Goal: Transaction & Acquisition: Purchase product/service

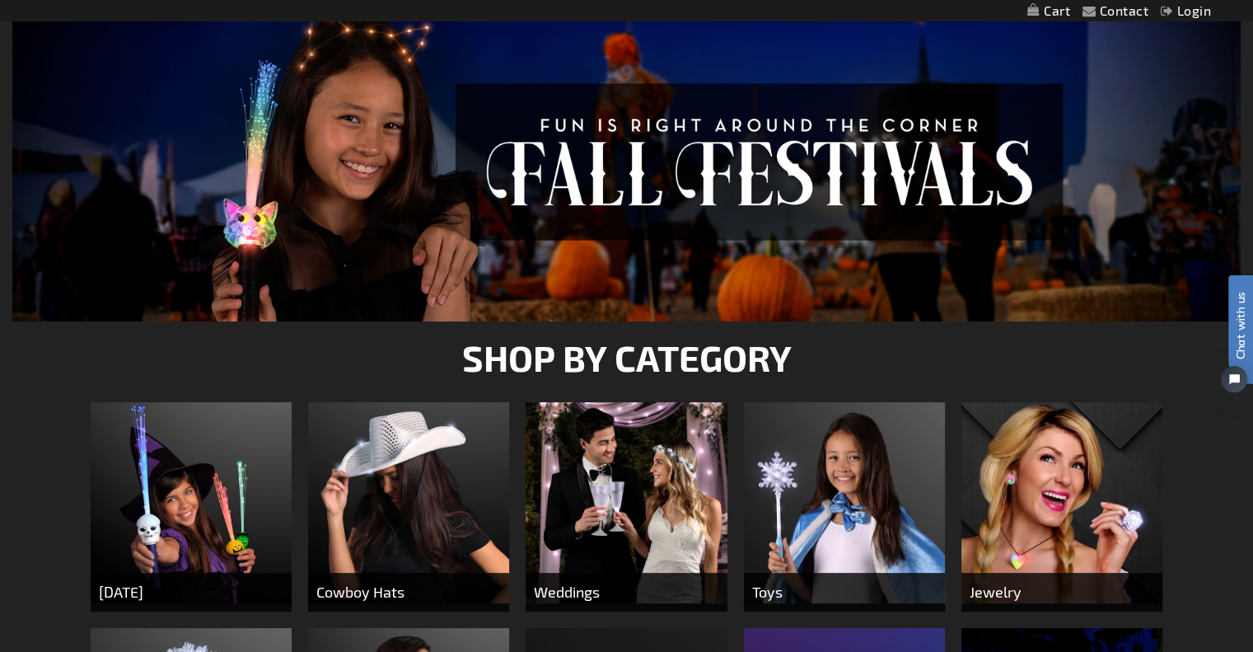
scroll to position [247, 0]
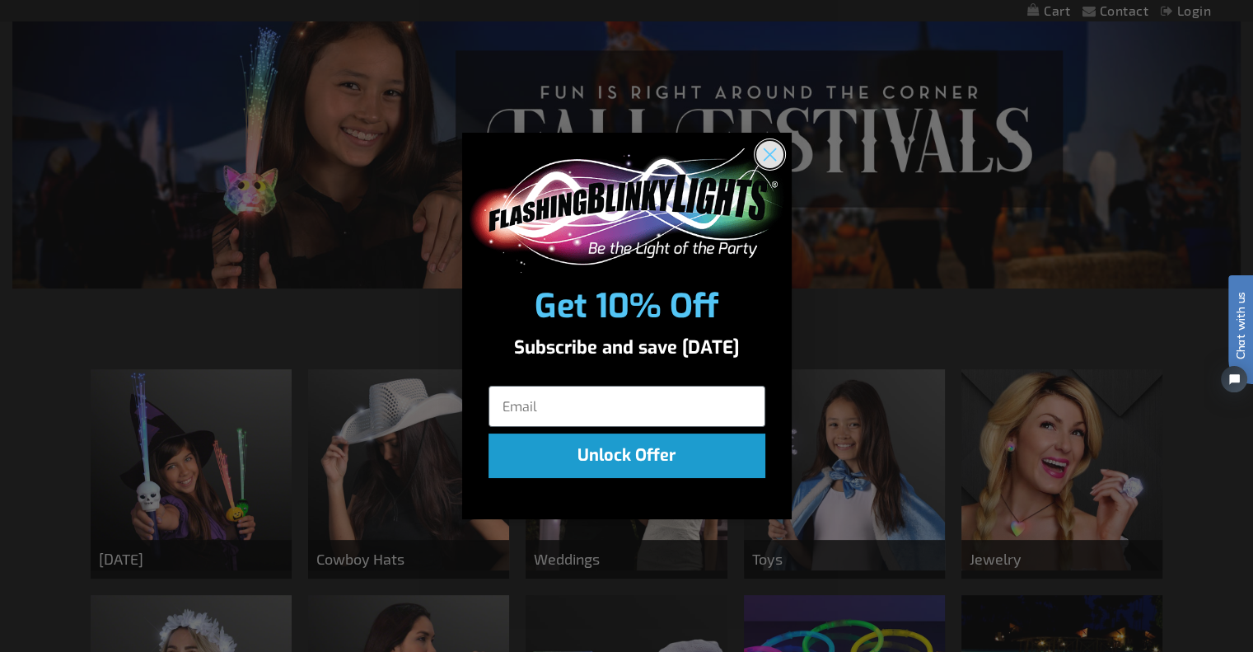
click at [768, 158] on circle "Close dialog" at bounding box center [769, 154] width 27 height 27
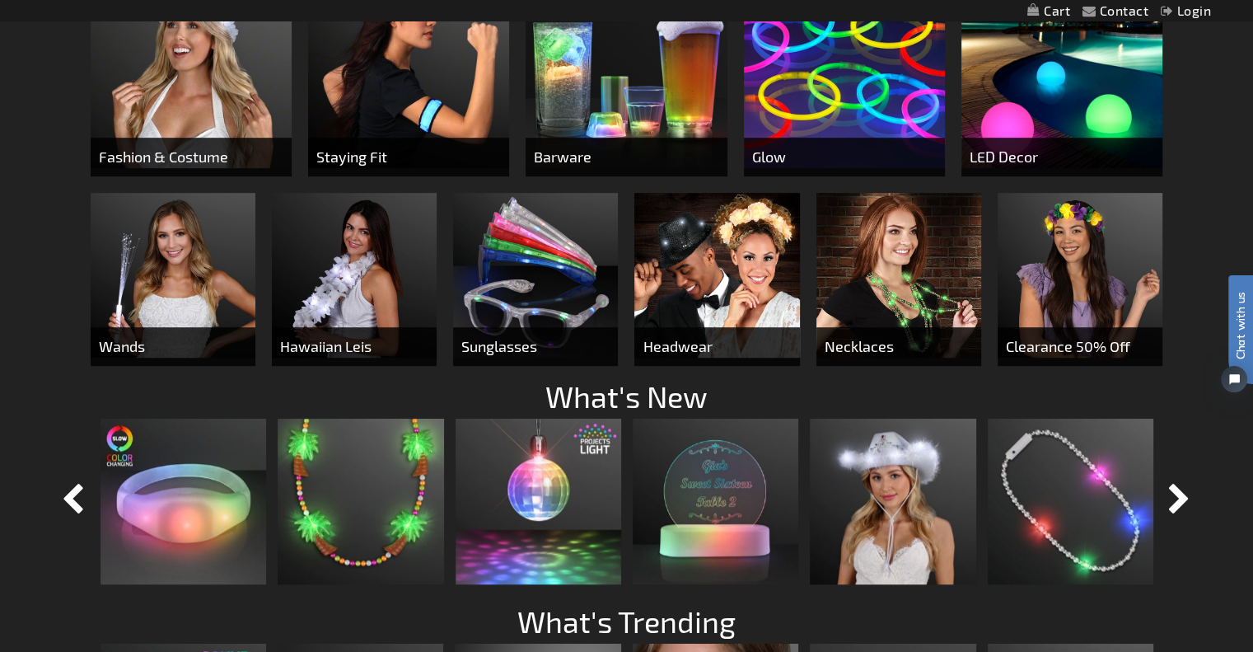
scroll to position [906, 0]
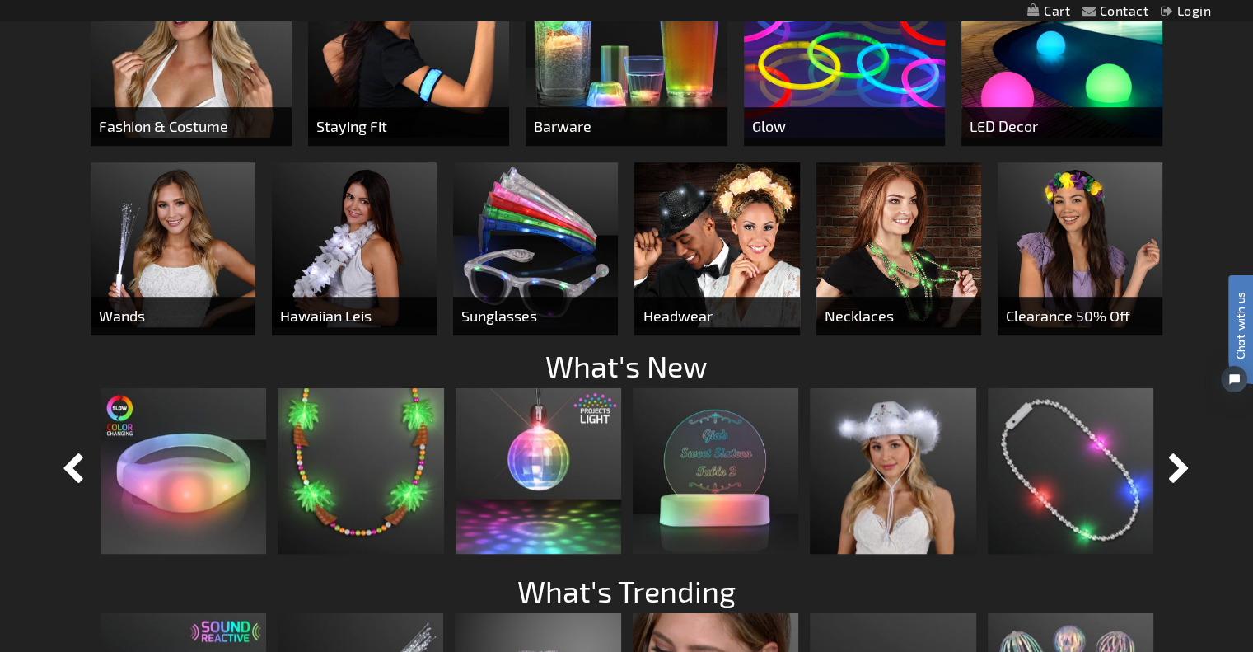
click at [541, 254] on img at bounding box center [535, 244] width 165 height 165
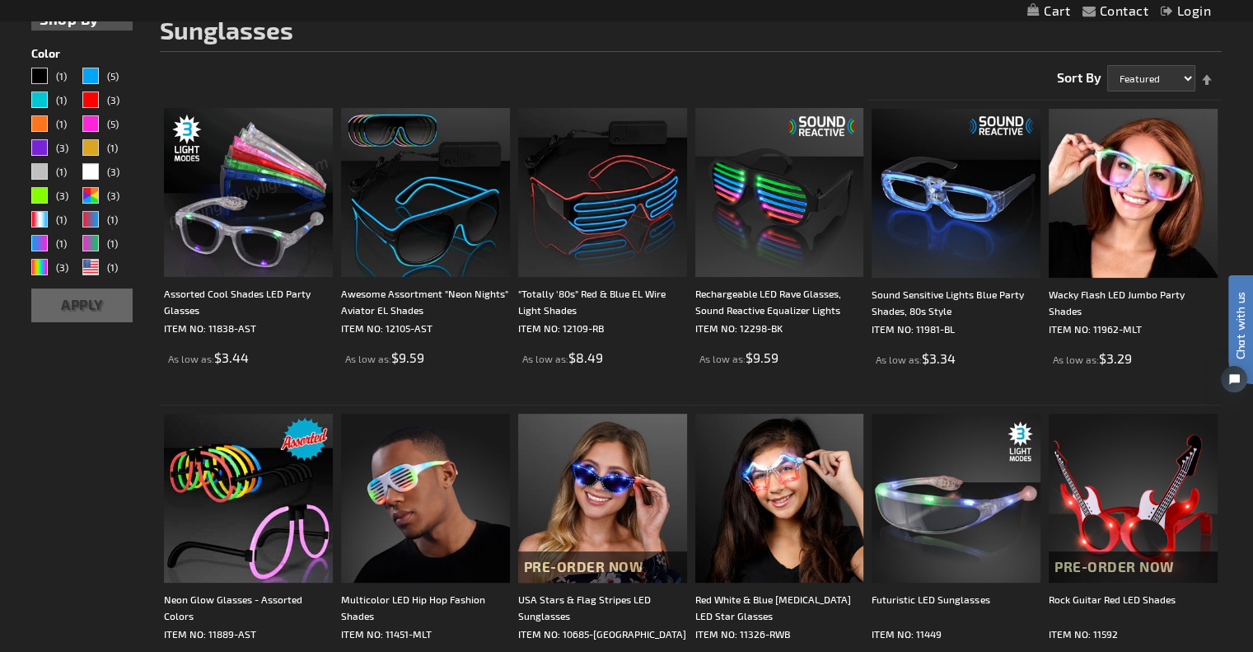
scroll to position [247, 0]
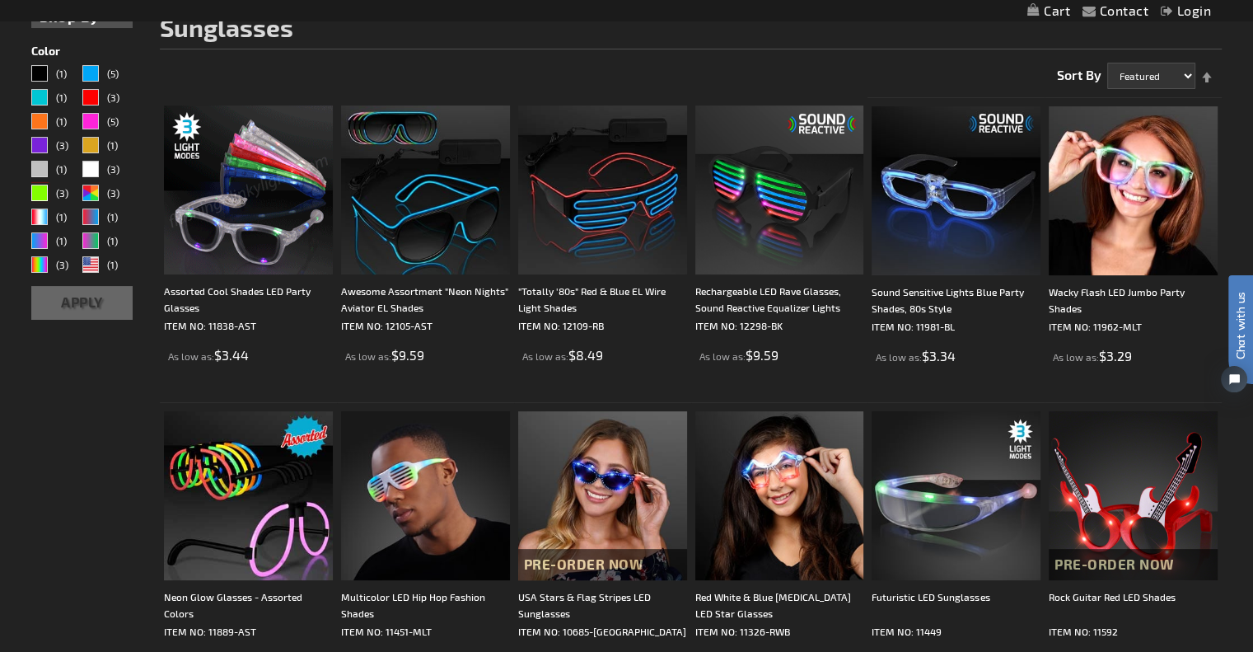
click at [39, 190] on div "Green" at bounding box center [39, 193] width 16 height 16
click at [66, 307] on button "Apply" at bounding box center [81, 303] width 101 height 34
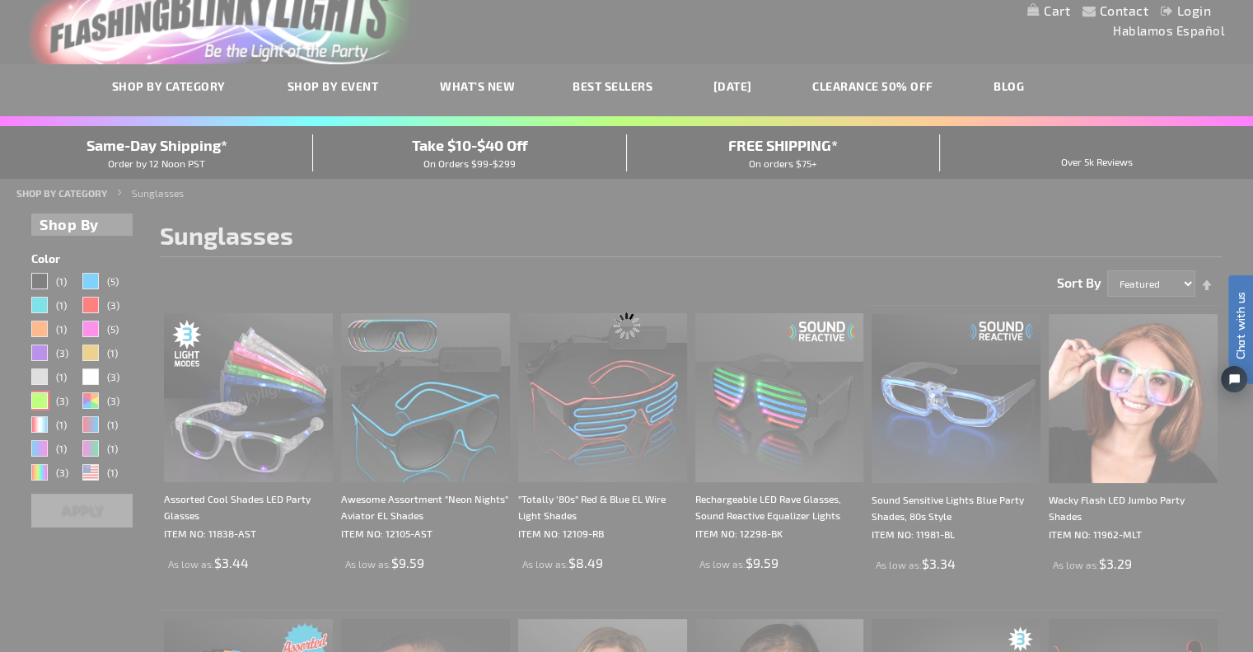
scroll to position [0, 0]
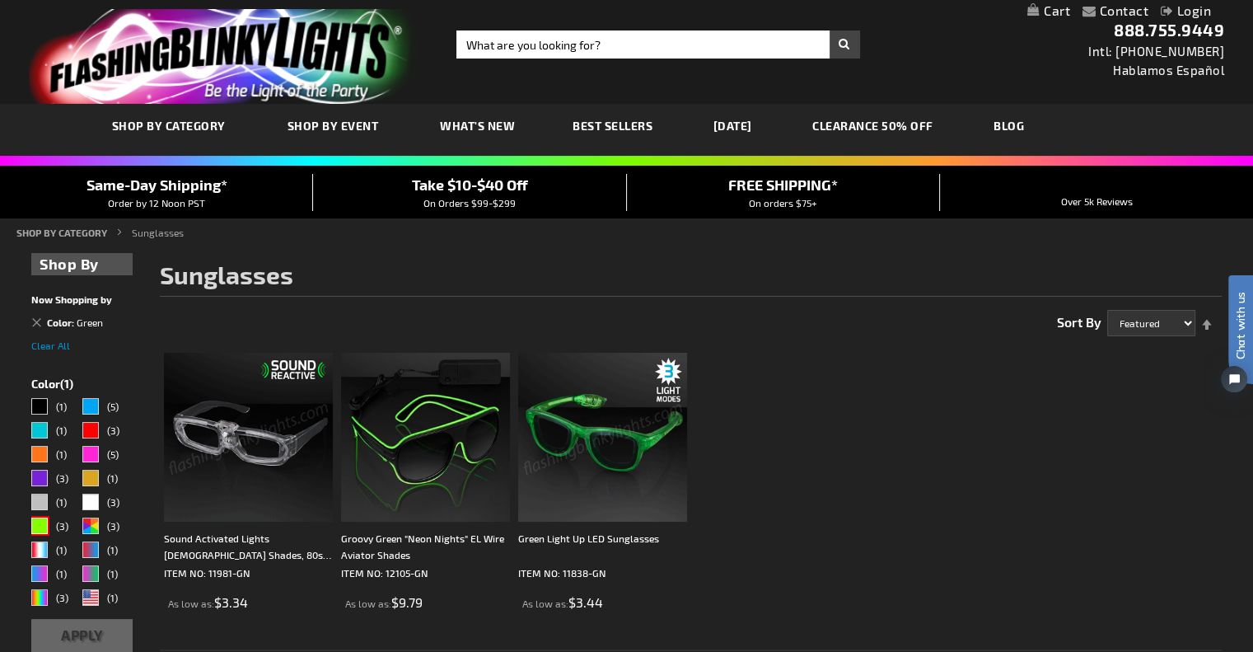
click at [178, 68] on img "store logo" at bounding box center [224, 56] width 391 height 95
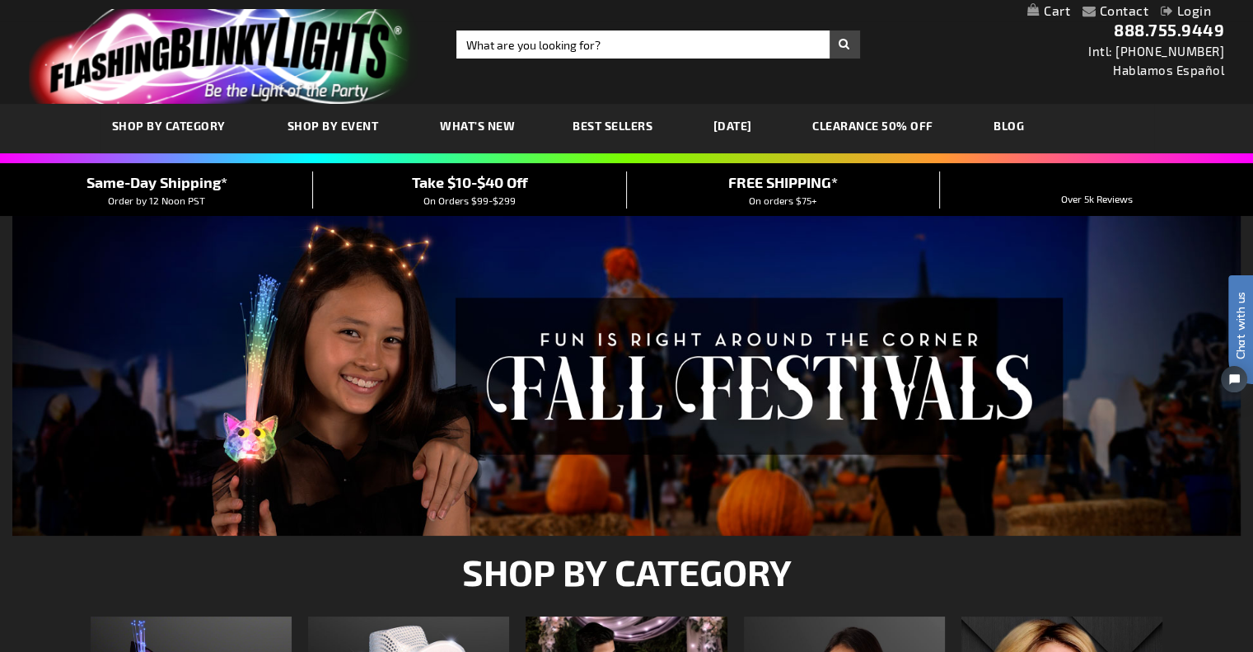
click at [935, 124] on link "CLEARANCE 50% OFF" at bounding box center [873, 125] width 146 height 55
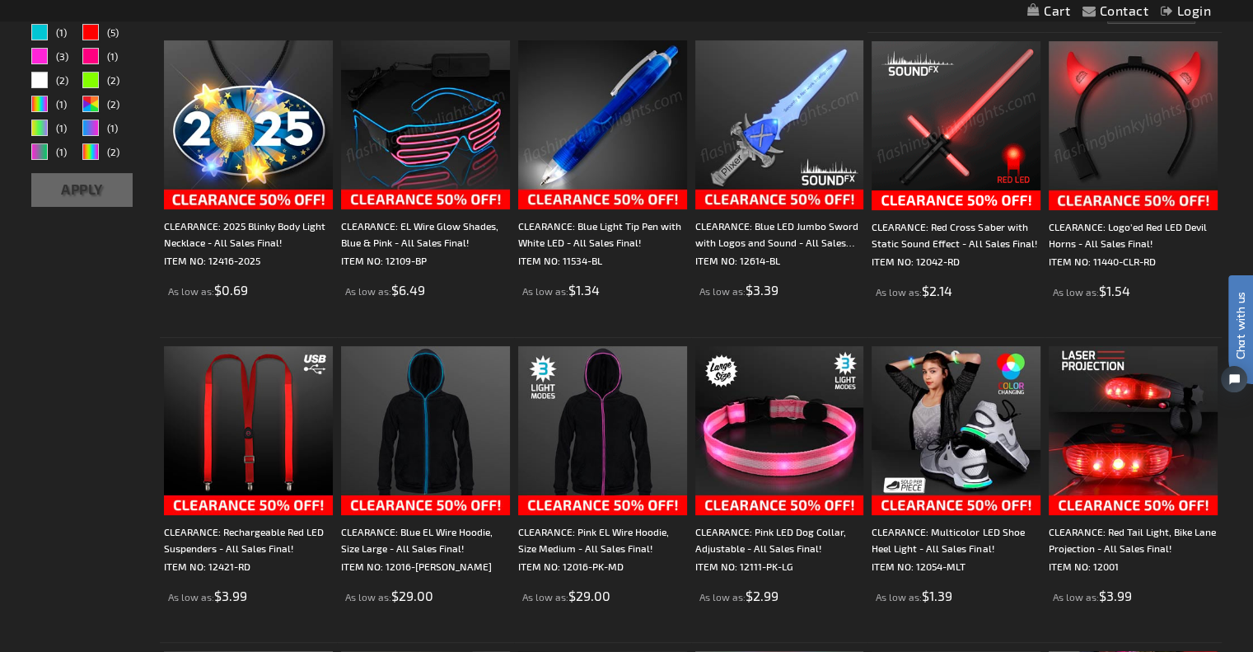
scroll to position [330, 0]
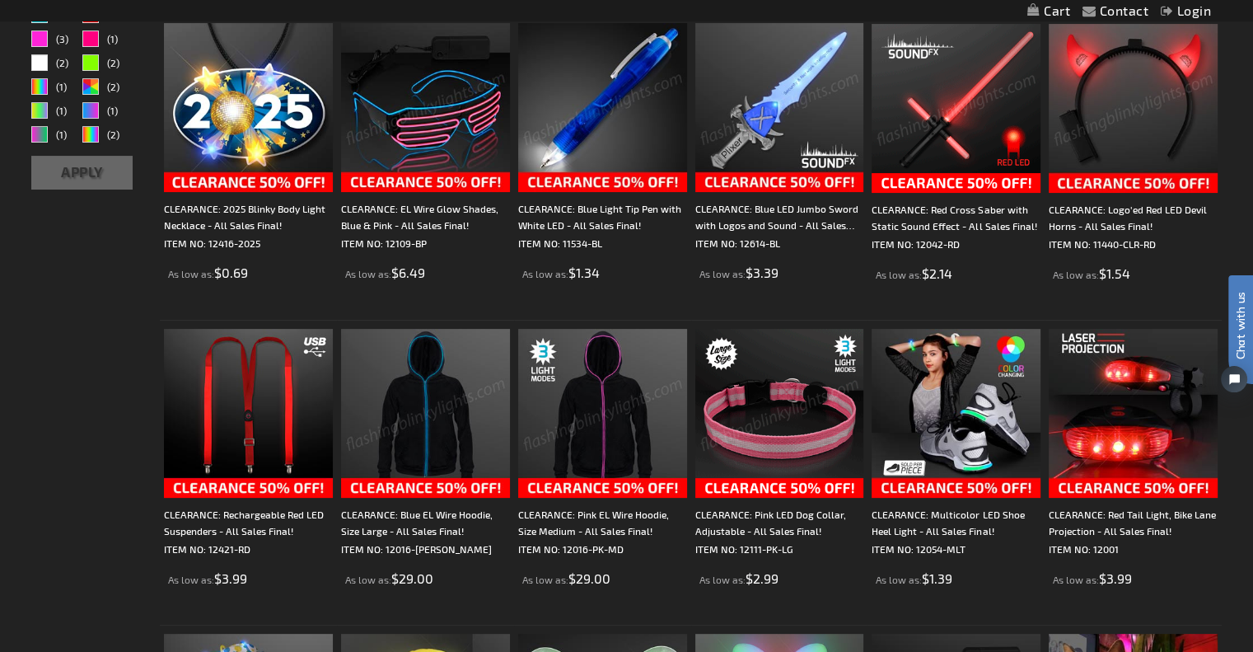
click at [410, 120] on img at bounding box center [425, 107] width 169 height 169
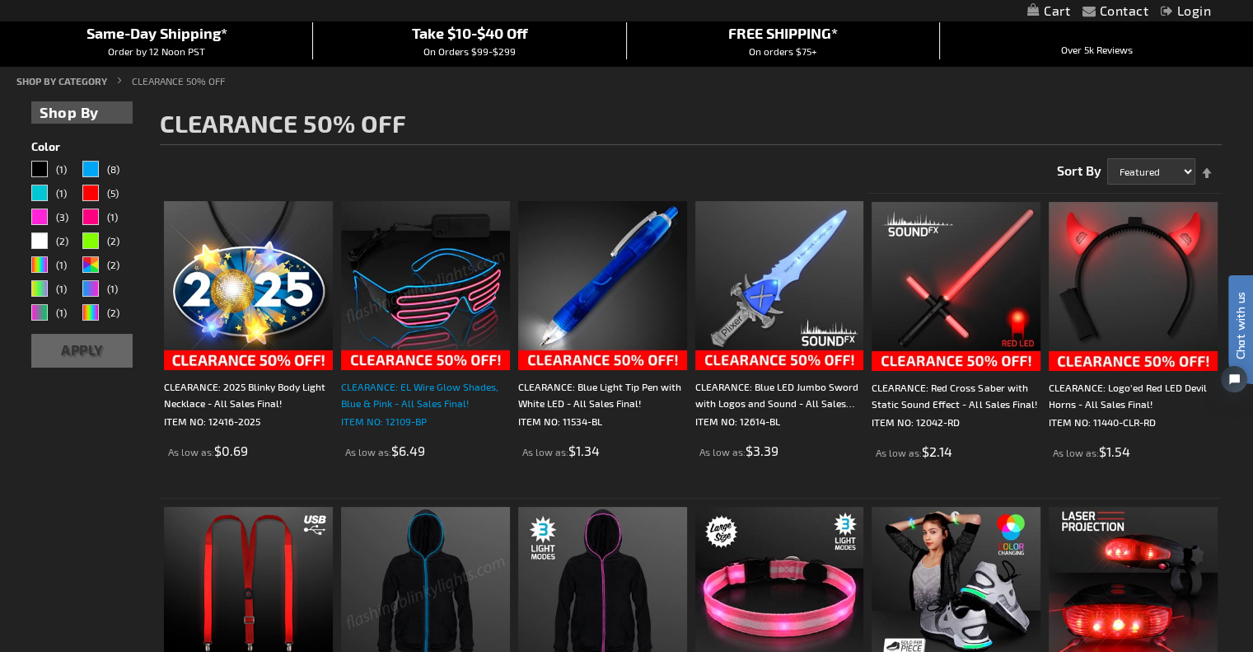
scroll to position [82, 0]
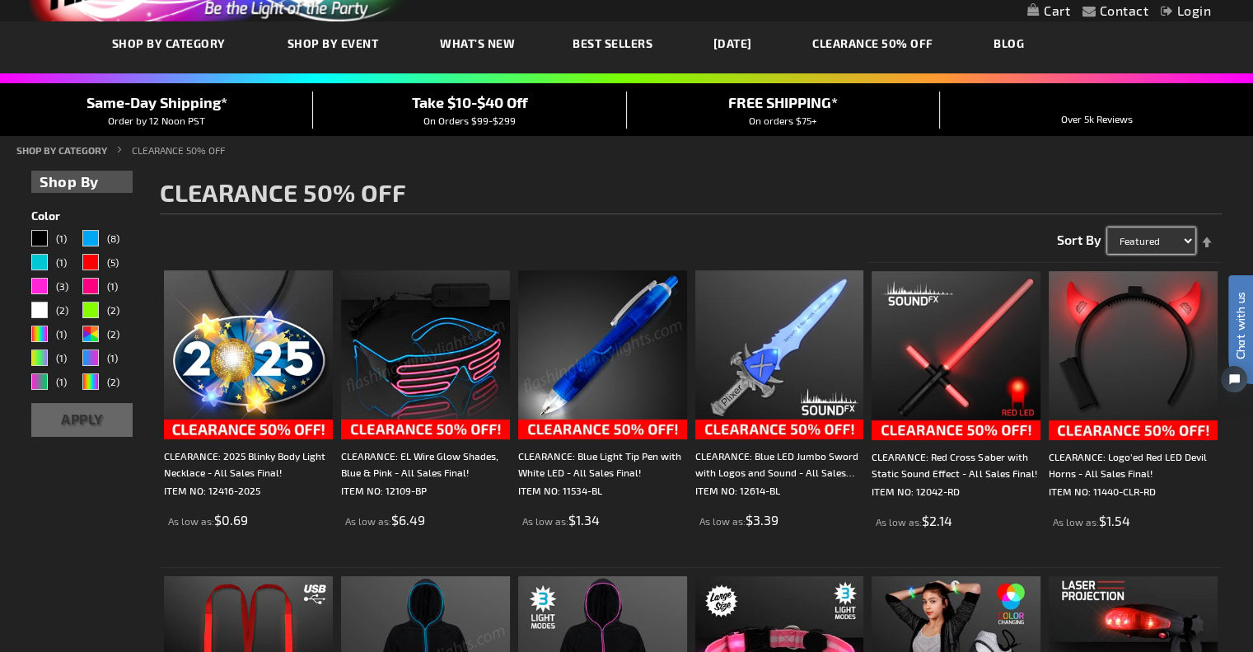
click at [1153, 232] on select "Featured Name Price Best Sellers" at bounding box center [1152, 240] width 88 height 26
select select "price"
click at [1108, 227] on select "Featured Name Price Best Sellers" at bounding box center [1152, 240] width 88 height 26
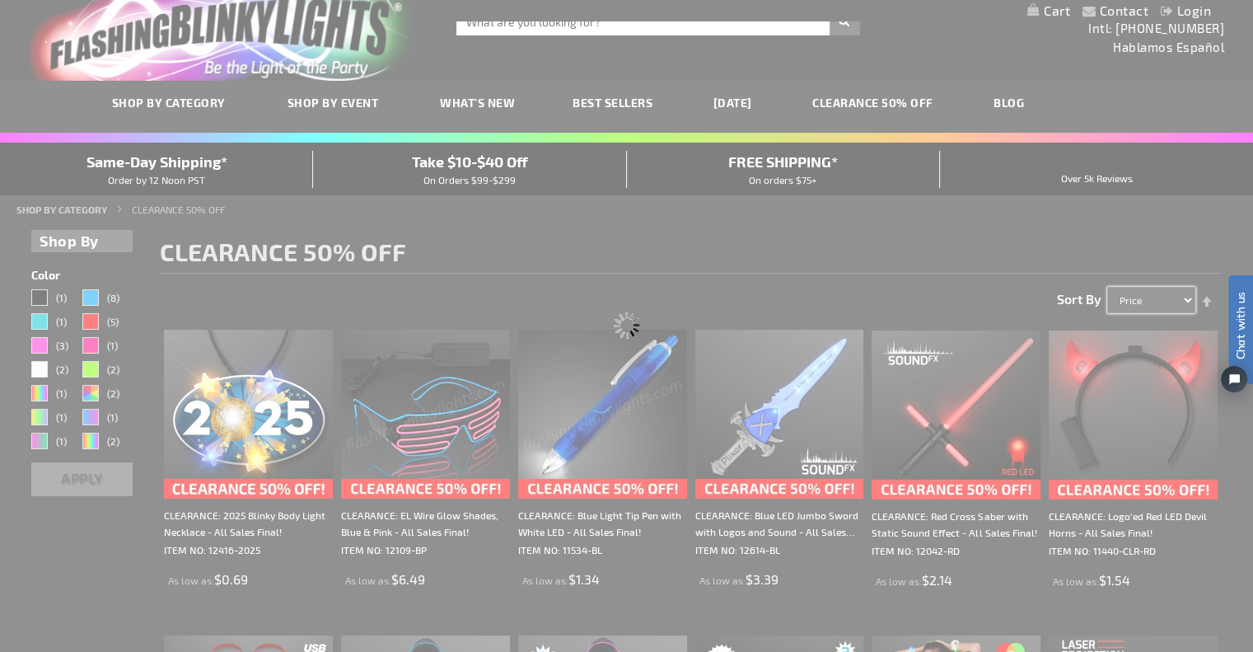
scroll to position [0, 0]
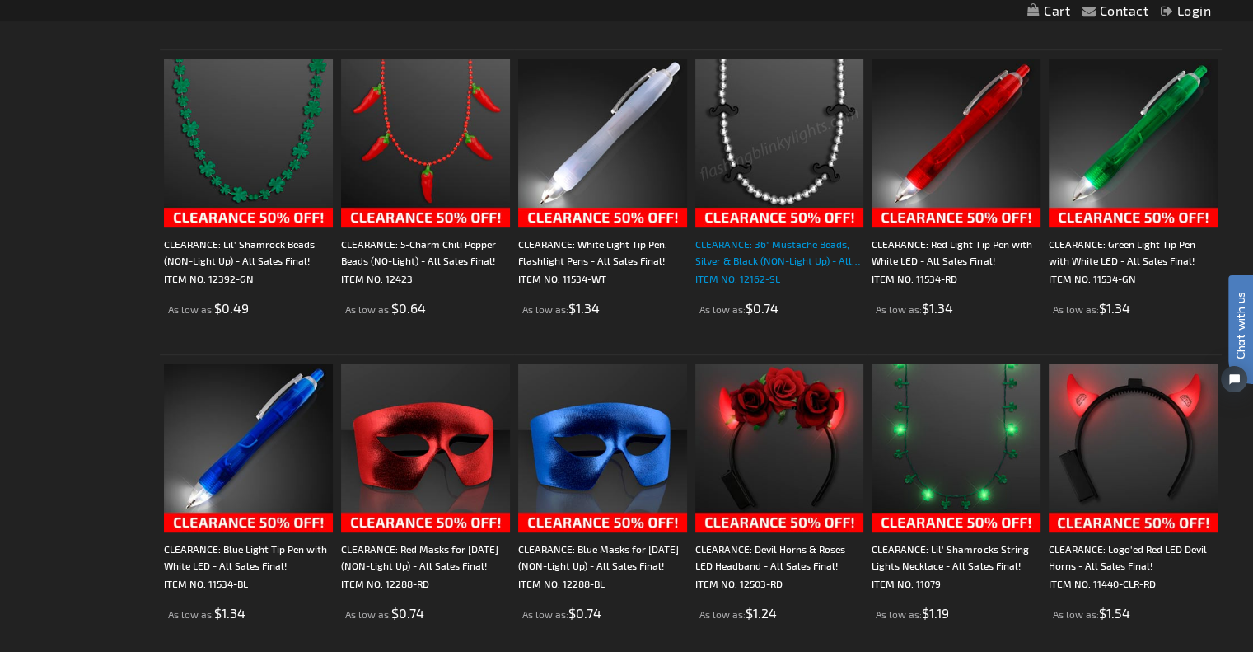
scroll to position [906, 0]
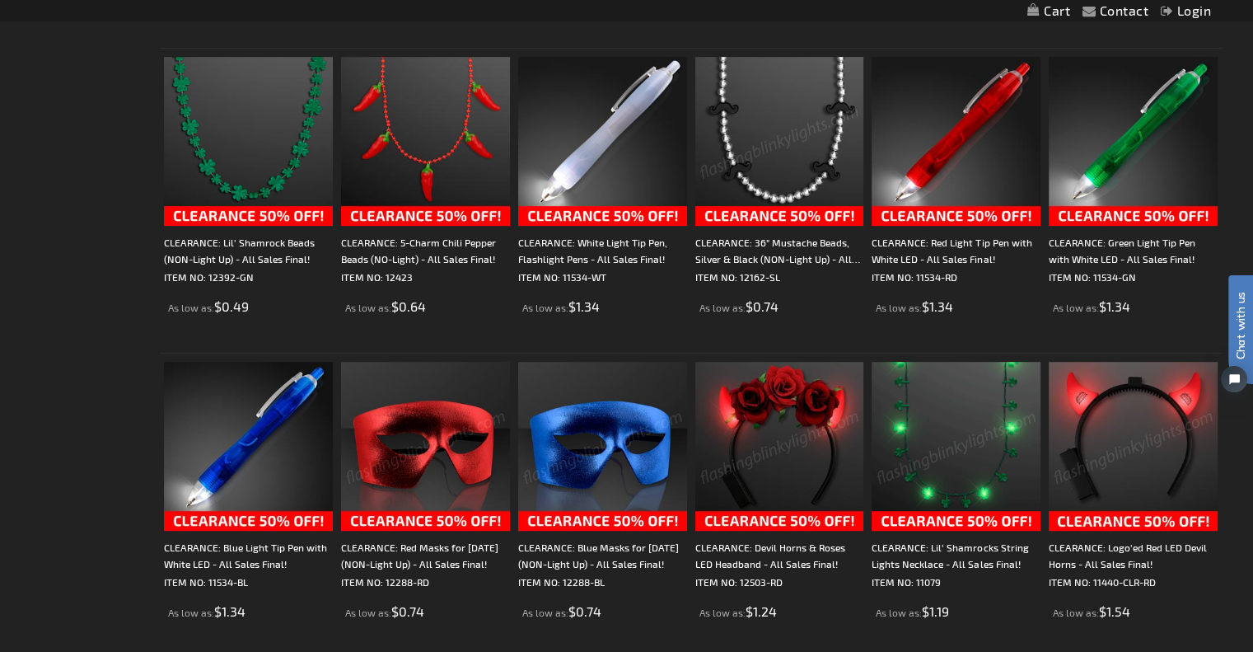
click at [958, 416] on img at bounding box center [956, 446] width 169 height 169
